Goal: Information Seeking & Learning: Find specific fact

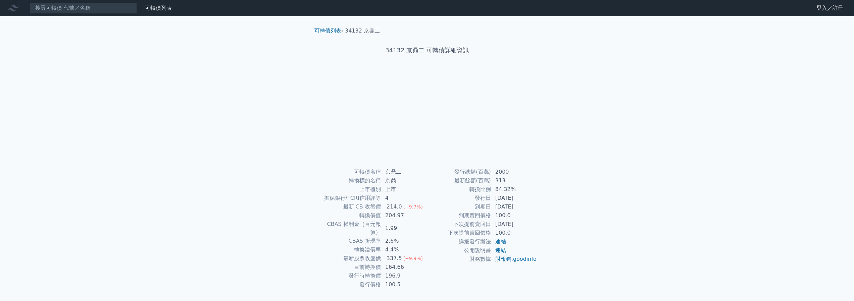
scroll to position [9, 0]
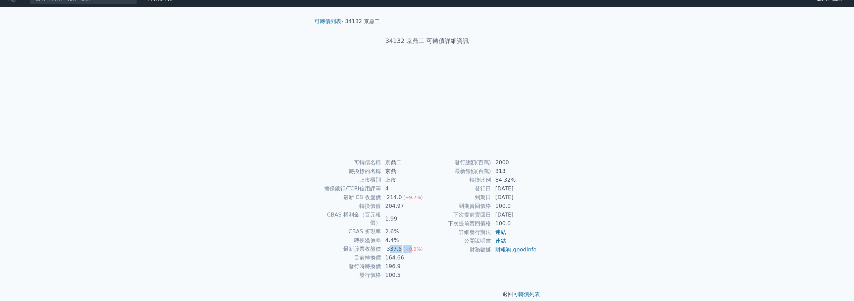
drag, startPoint x: 391, startPoint y: 241, endPoint x: 412, endPoint y: 241, distance: 20.8
click at [411, 245] on td "337.5 (+9.9%)" at bounding box center [404, 249] width 46 height 9
drag, startPoint x: 412, startPoint y: 241, endPoint x: 413, endPoint y: 244, distance: 3.5
click at [412, 247] on span "(+9.9%)" at bounding box center [413, 249] width 19 height 5
drag, startPoint x: 386, startPoint y: 259, endPoint x: 413, endPoint y: 258, distance: 26.9
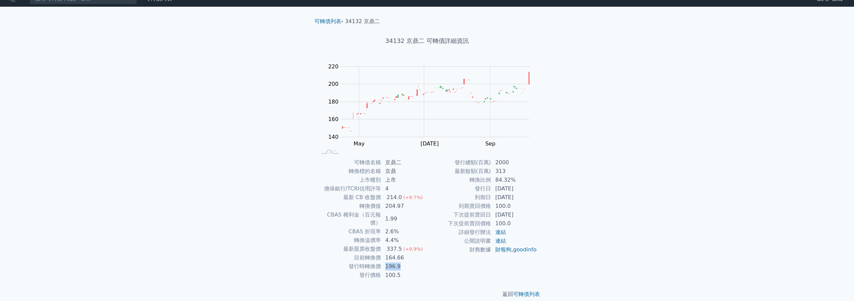
click at [413, 263] on td "196.9" at bounding box center [404, 267] width 46 height 9
copy td "196.9"
drag, startPoint x: 391, startPoint y: 248, endPoint x: 424, endPoint y: 247, distance: 33.6
click at [424, 254] on td "164.66" at bounding box center [404, 258] width 46 height 9
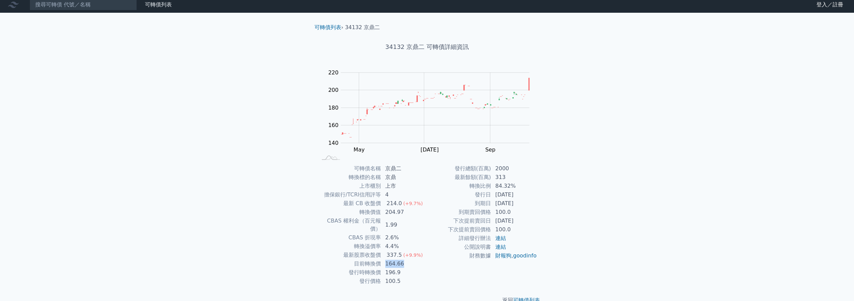
scroll to position [0, 0]
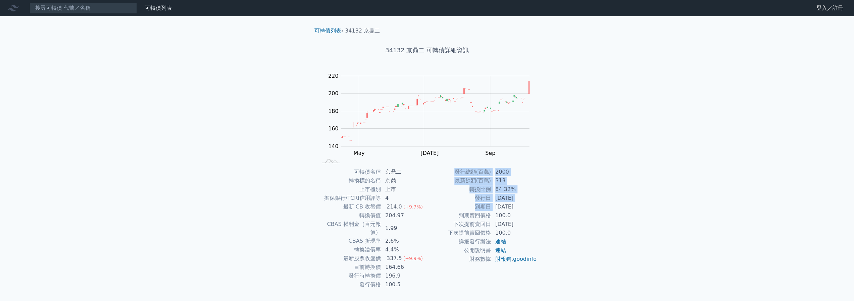
drag, startPoint x: 503, startPoint y: 207, endPoint x: 582, endPoint y: 202, distance: 79.3
click at [582, 202] on div "可轉債列表 財務數據 可轉債列表 財務數據 登入／註冊 登入／註冊 可轉債列表 › 34132 京鼎二 34132 京鼎二 可轉債詳細資訊 Zoom Out …" at bounding box center [427, 159] width 854 height 319
click at [578, 204] on div "可轉債列表 財務數據 可轉債列表 財務數據 登入／註冊 登入／註冊 可轉債列表 › 34132 京鼎二 34132 京鼎二 可轉債詳細資訊 Zoom Out …" at bounding box center [427, 159] width 854 height 319
drag, startPoint x: 495, startPoint y: 206, endPoint x: 534, endPoint y: 203, distance: 38.4
click at [534, 203] on td "[DATE]" at bounding box center [514, 207] width 46 height 9
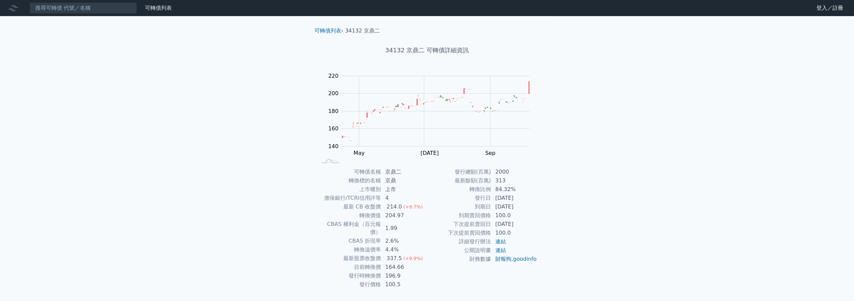
copy td "[DATE]"
